Goal: Information Seeking & Learning: Stay updated

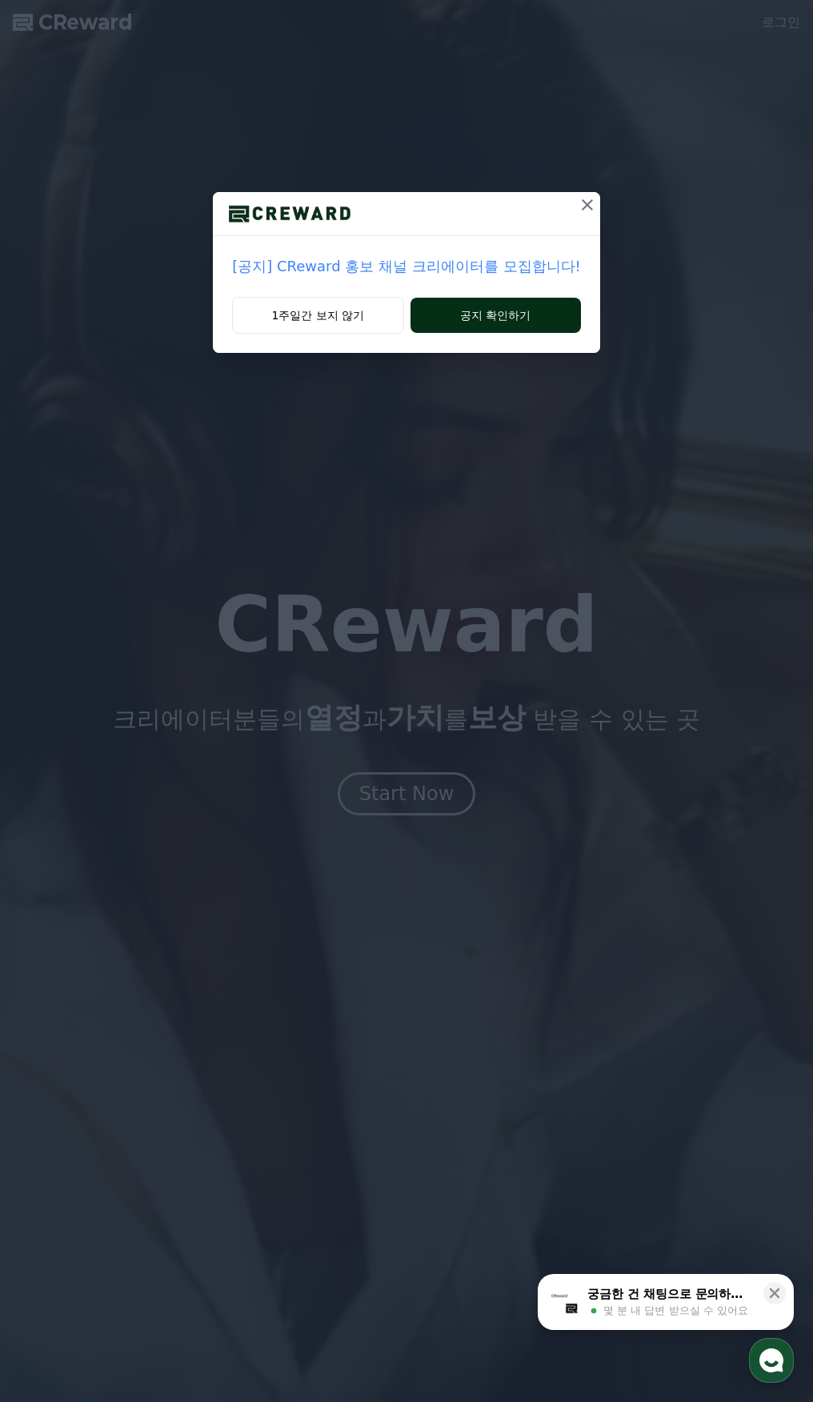
click at [470, 311] on button "공지 확인하기" at bounding box center [495, 315] width 170 height 35
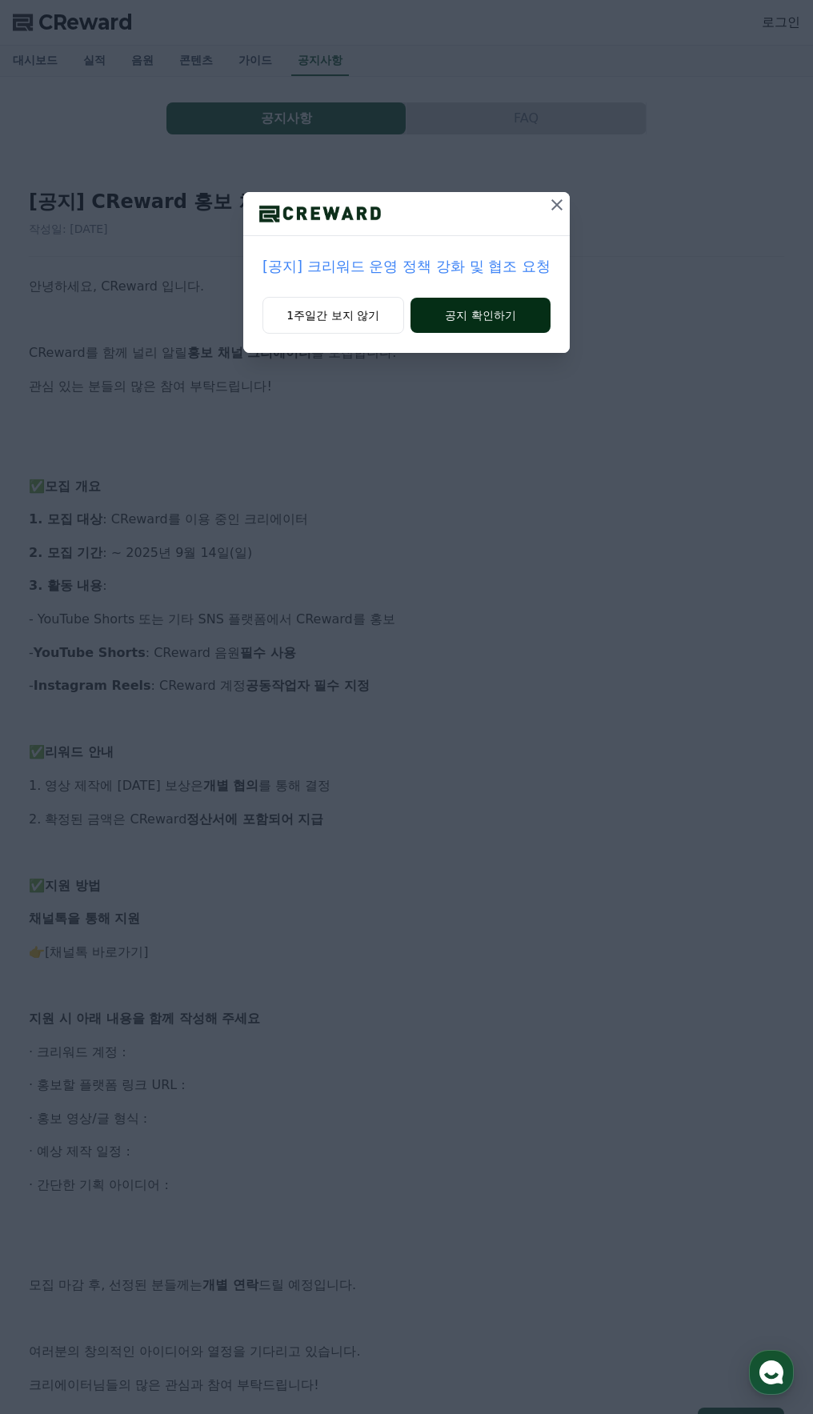
click at [471, 322] on button "공지 확인하기" at bounding box center [480, 315] width 140 height 35
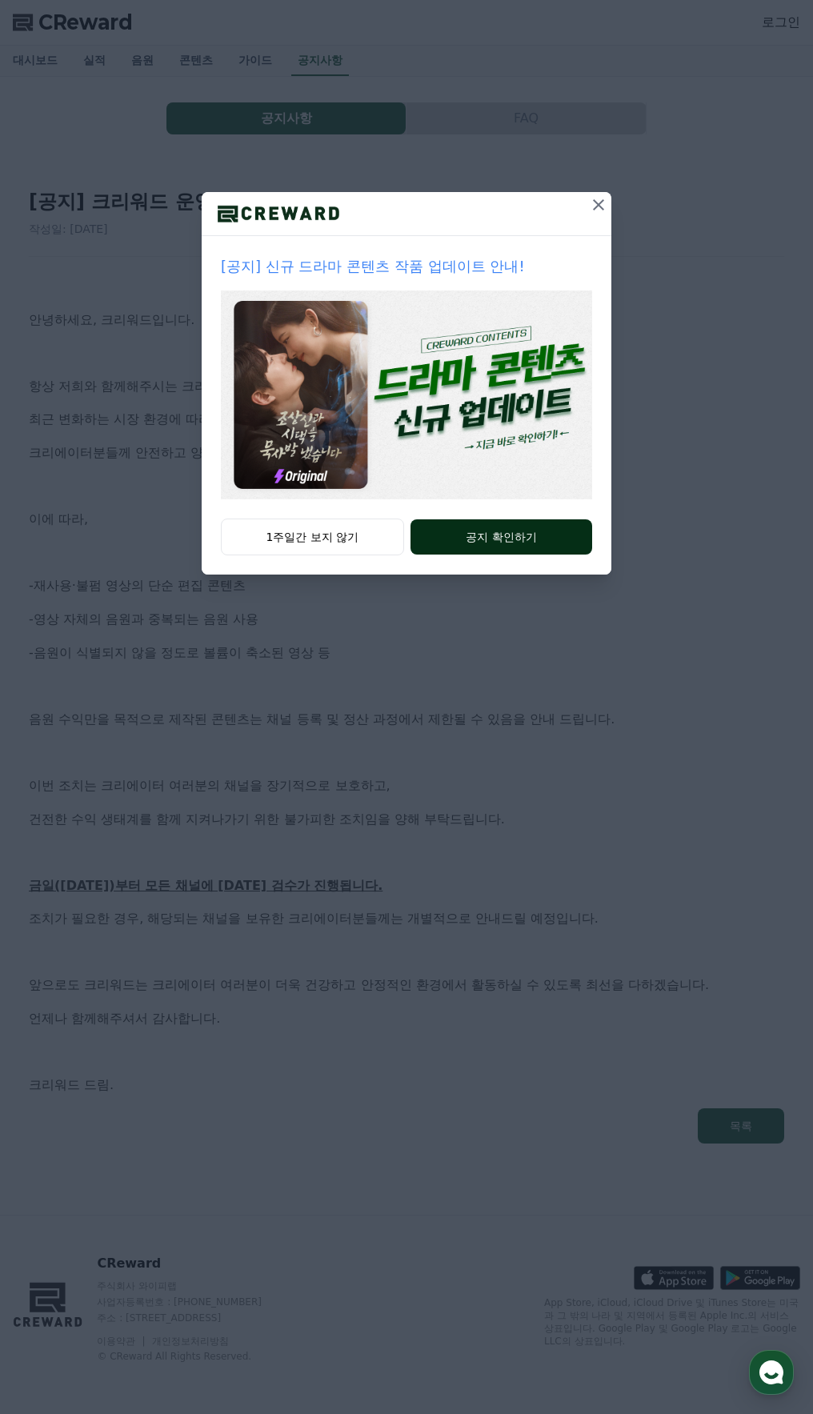
click at [498, 533] on button "공지 확인하기" at bounding box center [501, 536] width 182 height 35
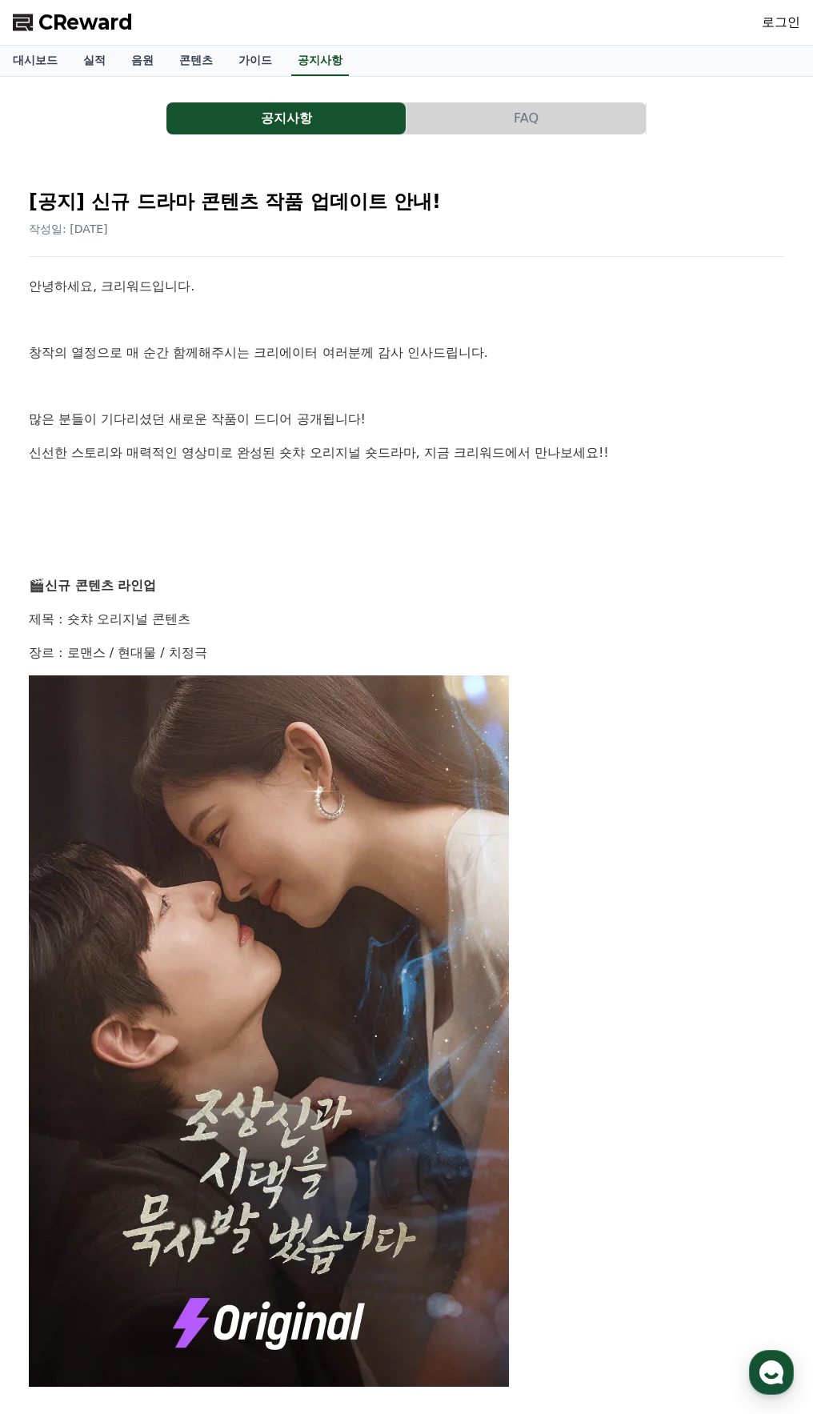
click at [133, 351] on p "창작의 열정으로 매 순간 함께해주시는 크리에이터 여러분께 감사 인사드립니다." at bounding box center [406, 352] width 755 height 21
